Goal: Information Seeking & Learning: Learn about a topic

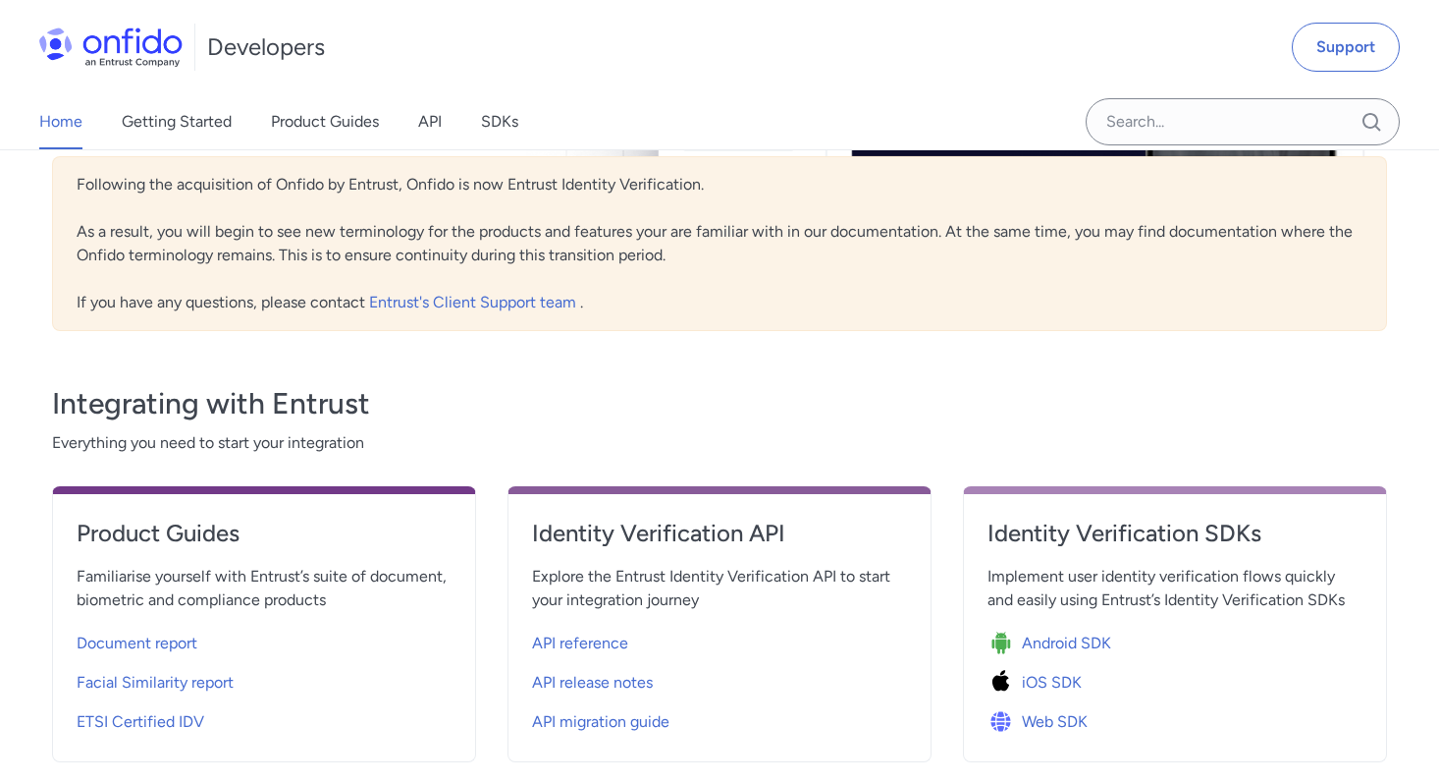
scroll to position [560, 0]
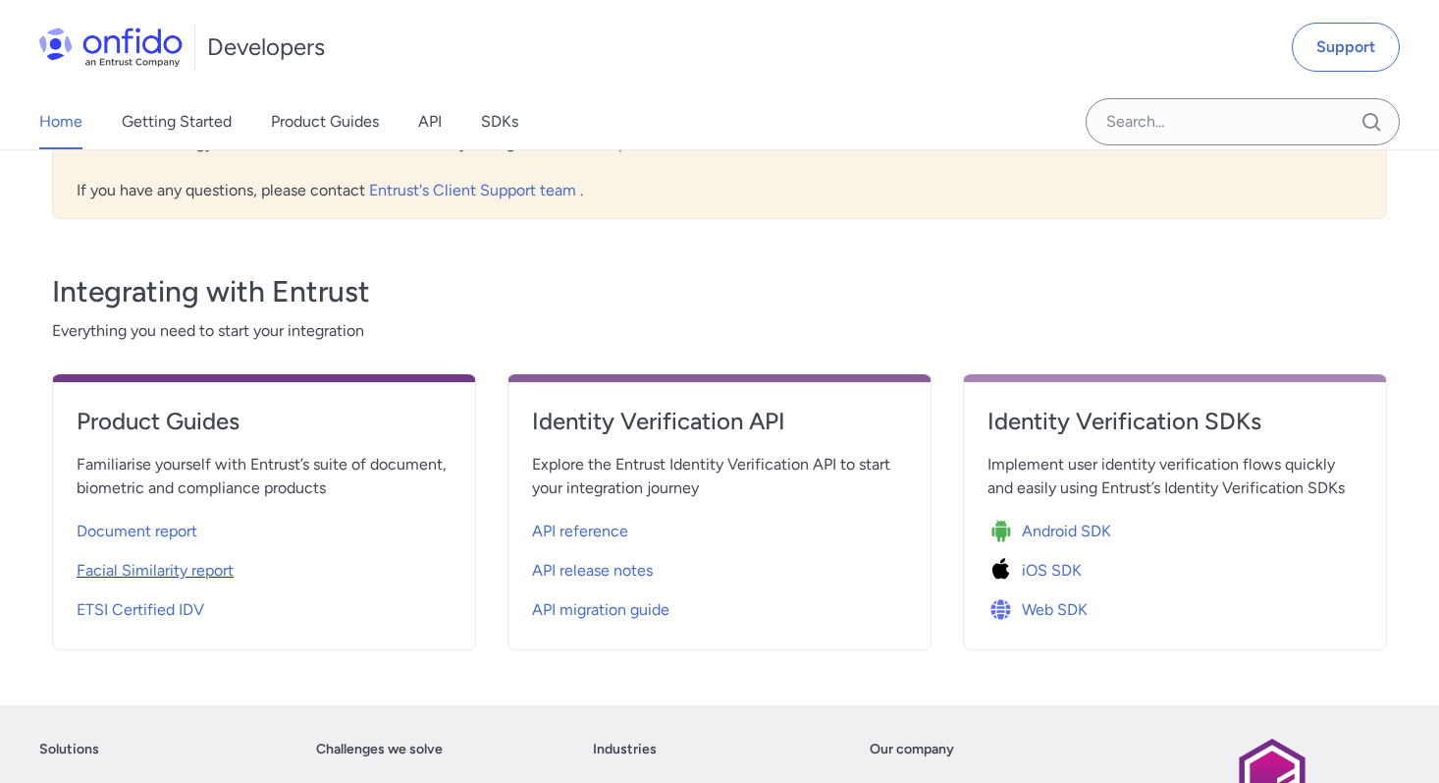
click at [189, 559] on span "Facial Similarity report" at bounding box center [155, 571] width 157 height 24
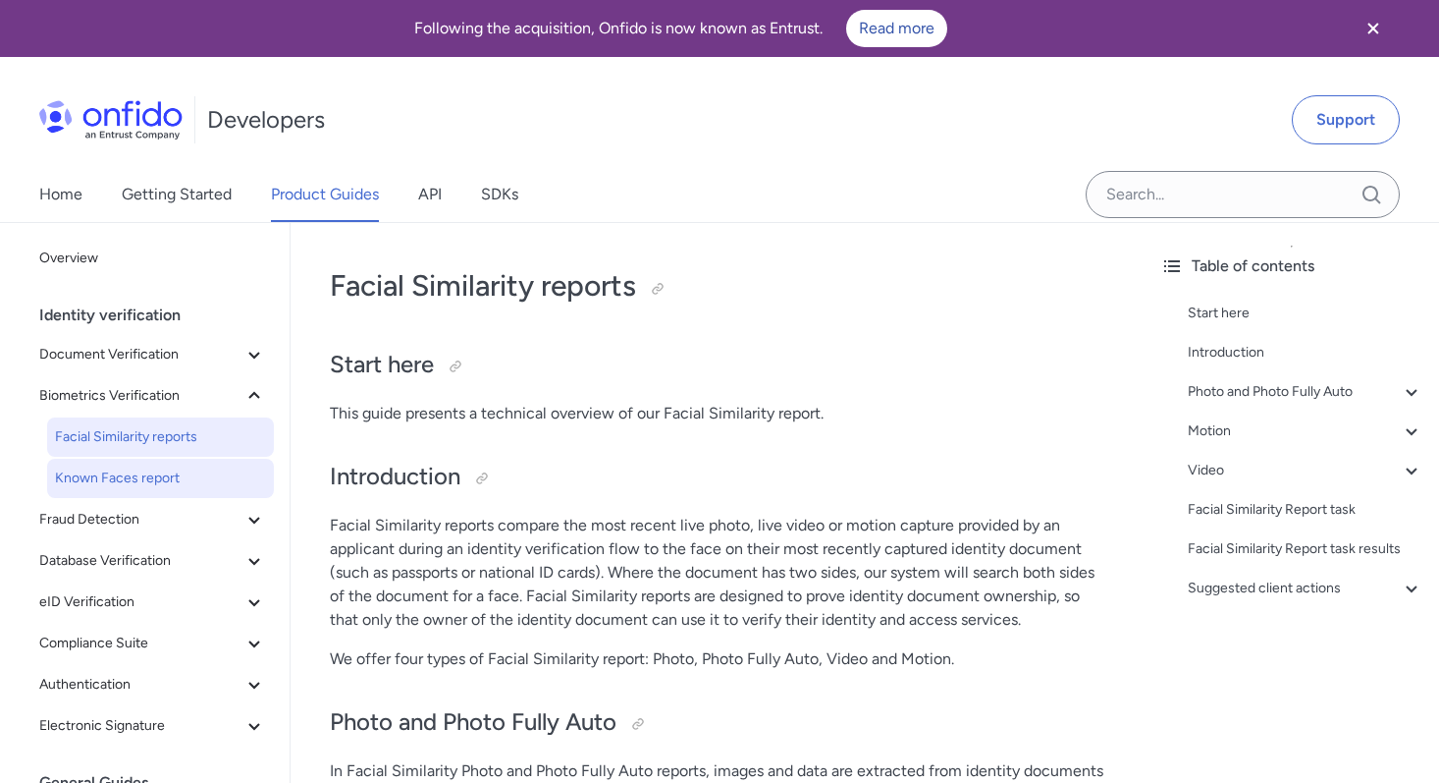
click at [188, 477] on span "Known Faces report" at bounding box center [160, 478] width 211 height 24
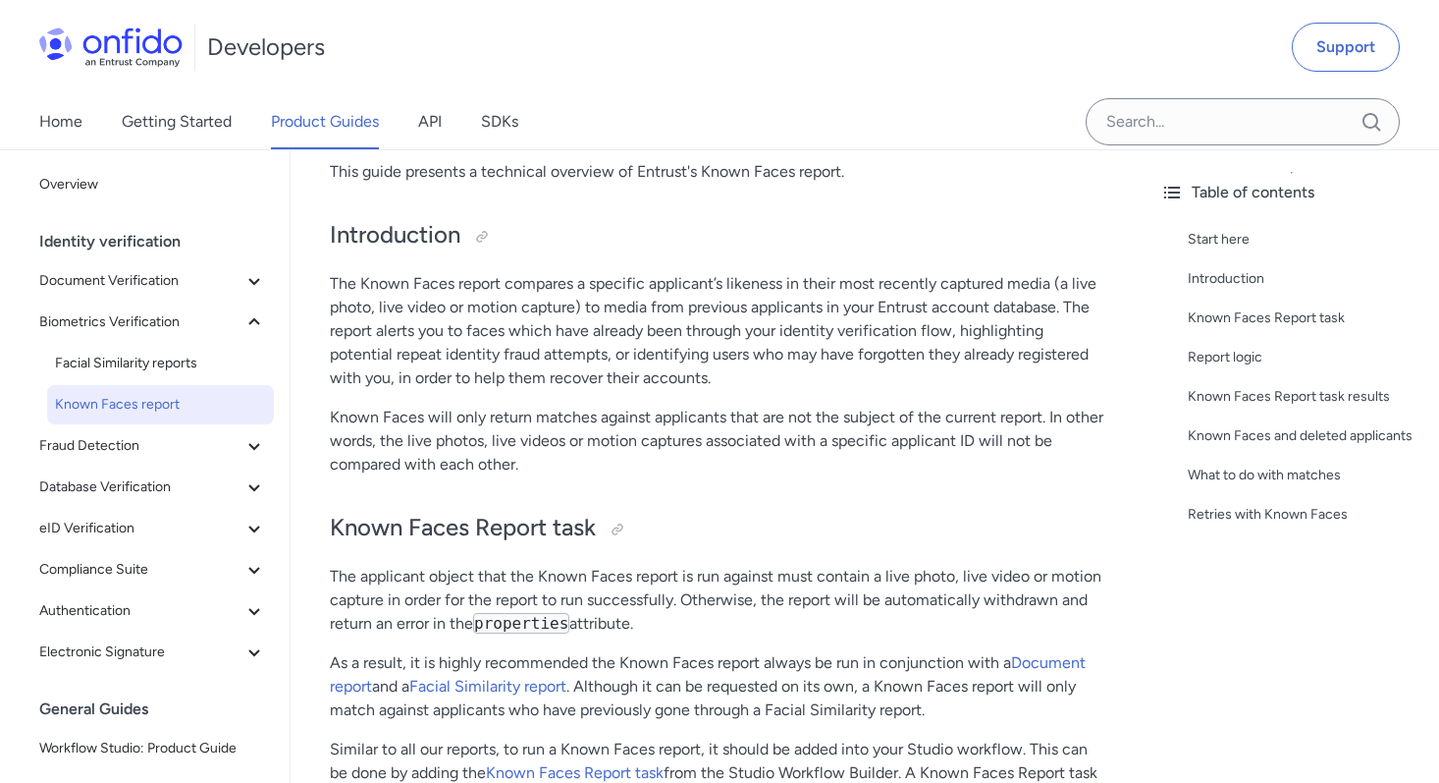
scroll to position [327, 0]
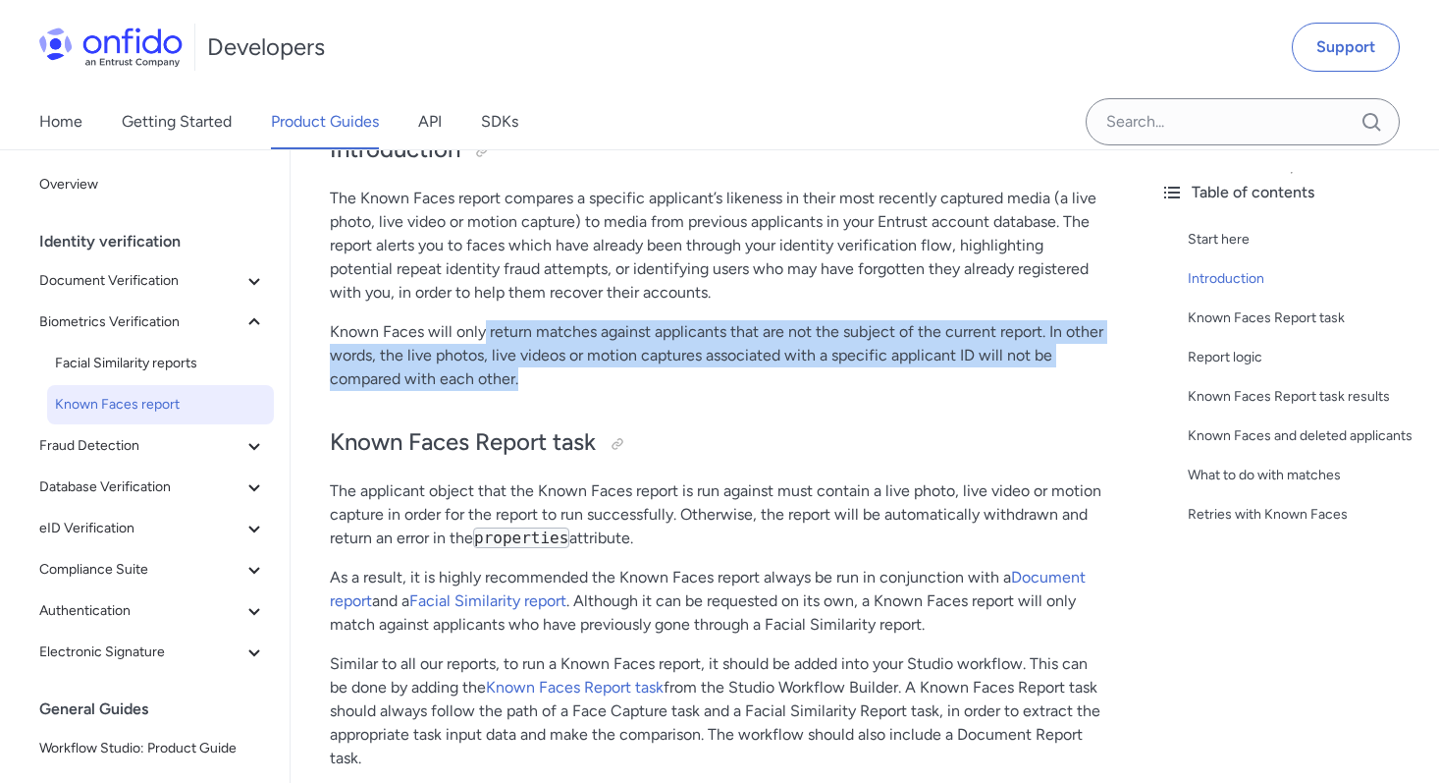
drag, startPoint x: 542, startPoint y: 370, endPoint x: 485, endPoint y: 339, distance: 65.0
click at [485, 339] on p "Known Faces will only return matches against applicants that are not the subjec…" at bounding box center [718, 355] width 776 height 71
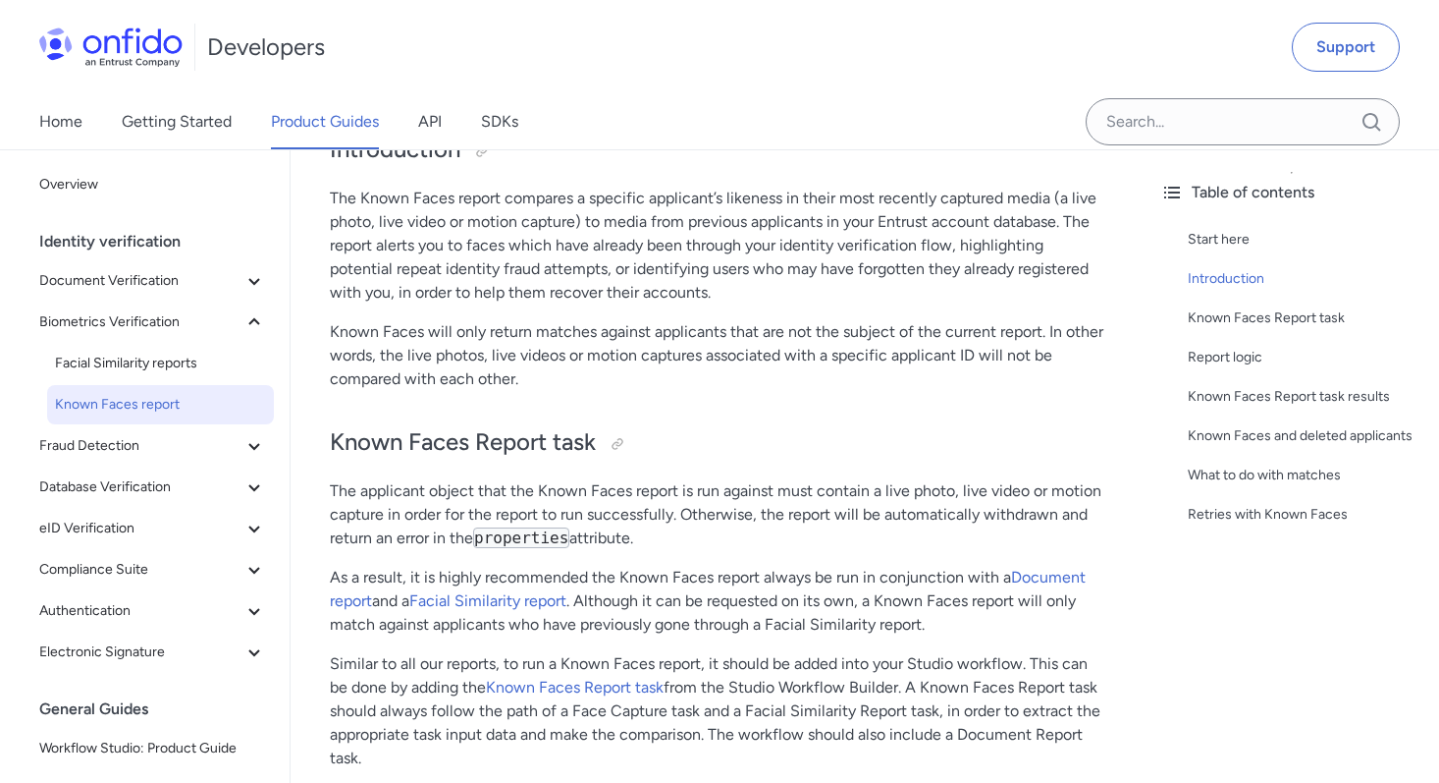
click at [485, 339] on p "Known Faces will only return matches against applicants that are not the subjec…" at bounding box center [718, 355] width 776 height 71
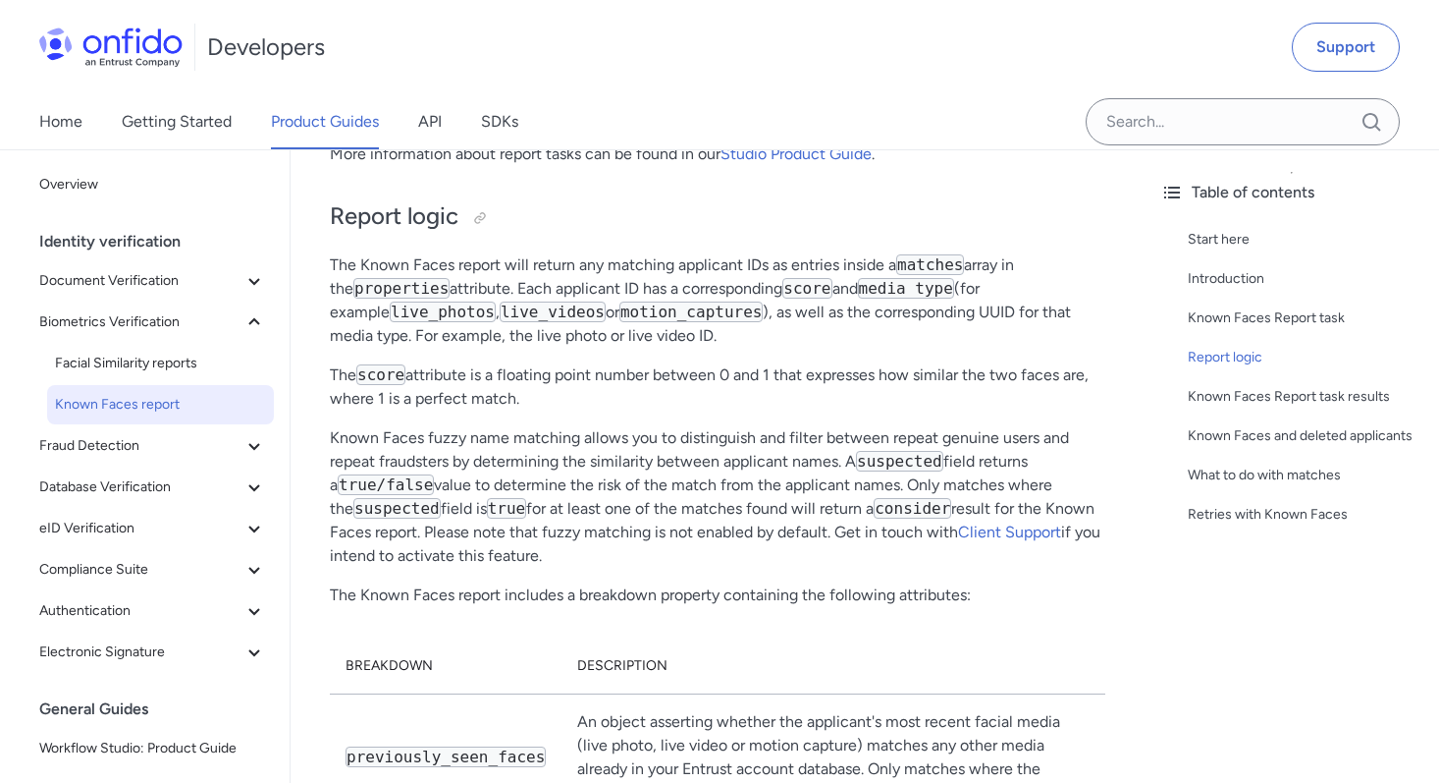
scroll to position [1893, 0]
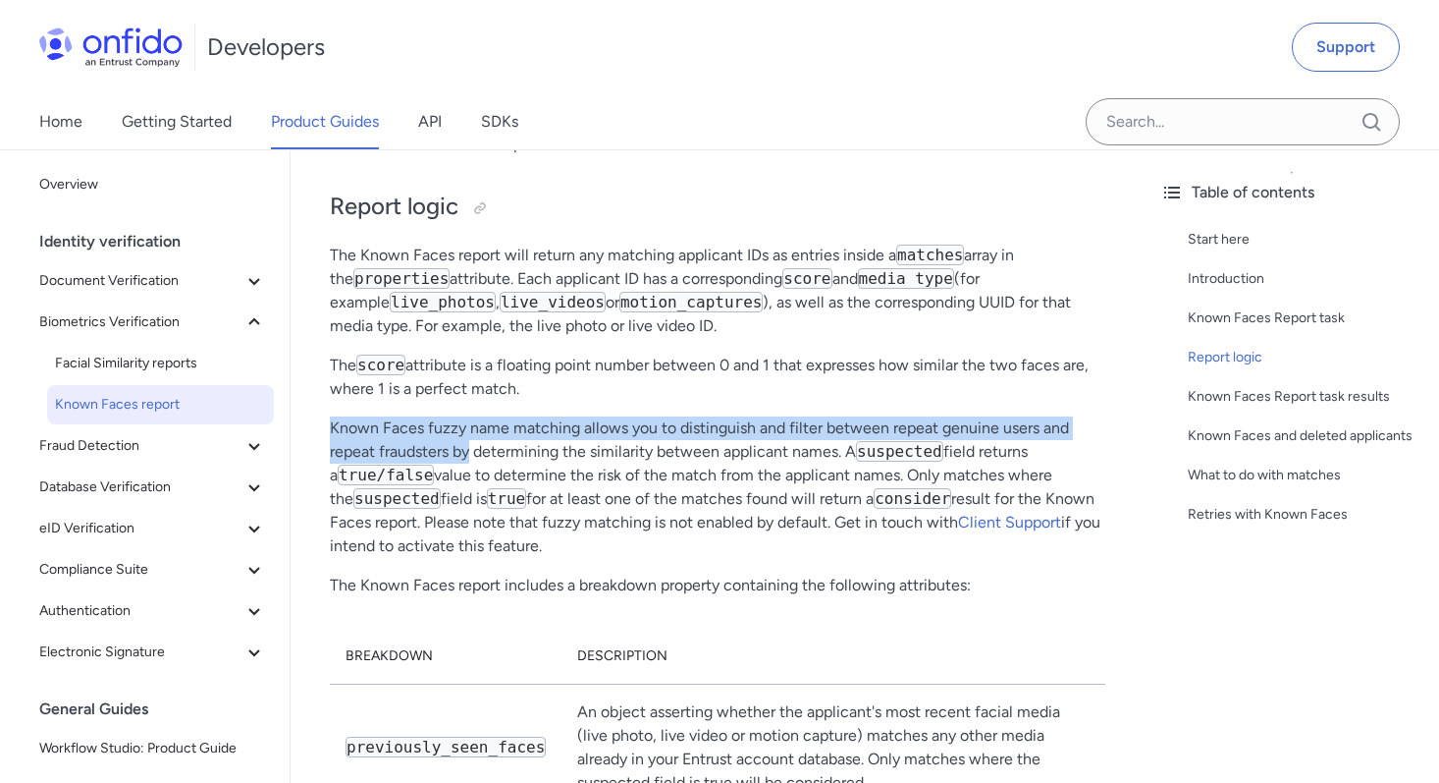
drag, startPoint x: 333, startPoint y: 434, endPoint x: 470, endPoint y: 445, distance: 137.9
click at [470, 445] on p "Known Faces fuzzy name matching allows you to distinguish and filter between re…" at bounding box center [718, 486] width 776 height 141
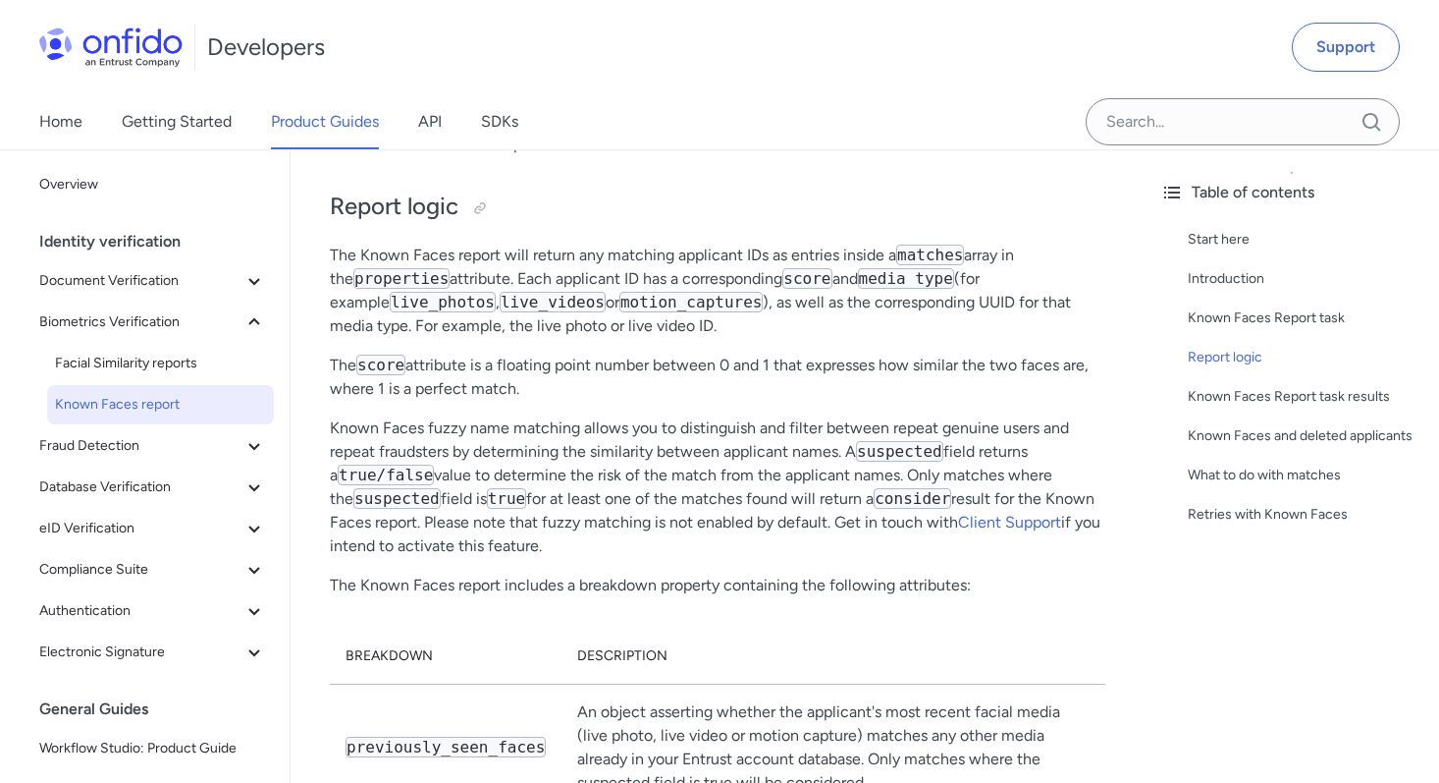
click at [470, 445] on p "Known Faces fuzzy name matching allows you to distinguish and filter between re…" at bounding box center [718, 486] width 776 height 141
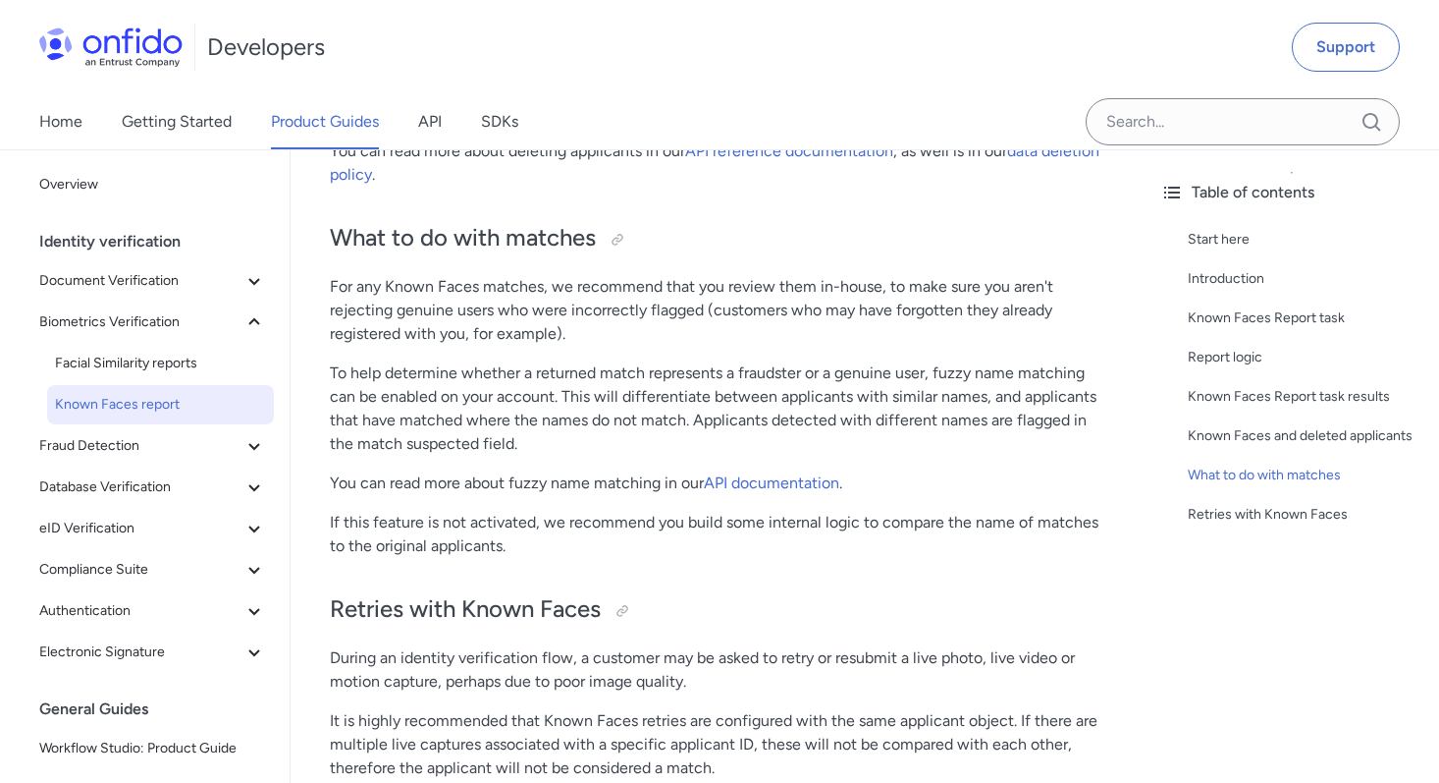
scroll to position [3288, 0]
